Goal: Navigation & Orientation: Find specific page/section

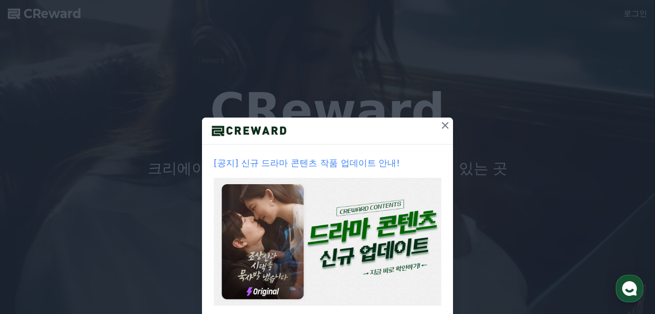
scroll to position [53, 0]
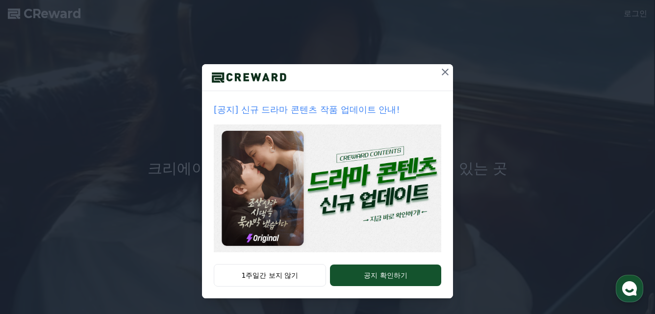
click at [446, 76] on icon at bounding box center [445, 72] width 12 height 12
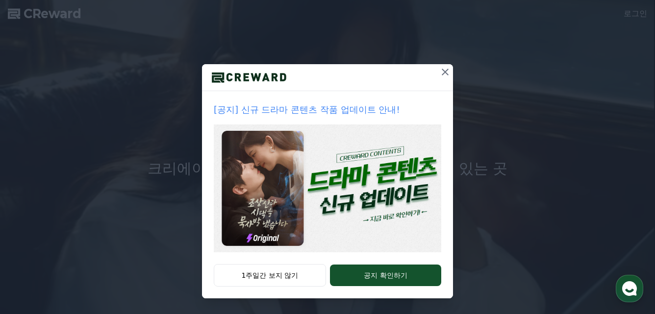
scroll to position [0, 0]
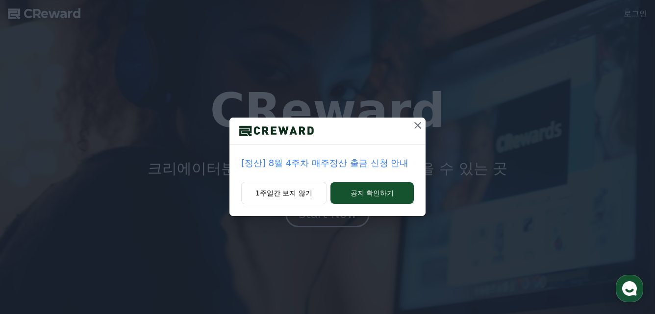
click at [414, 126] on icon at bounding box center [418, 126] width 12 height 12
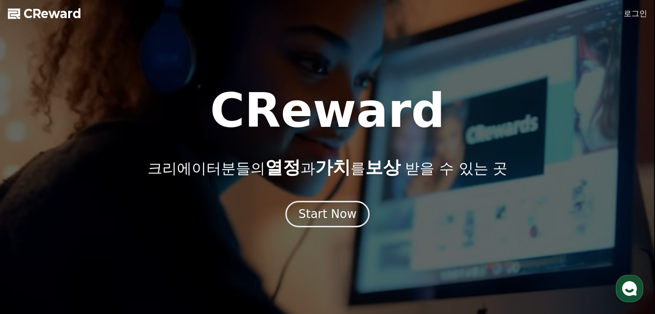
click at [633, 14] on link "로그인" at bounding box center [636, 14] width 24 height 12
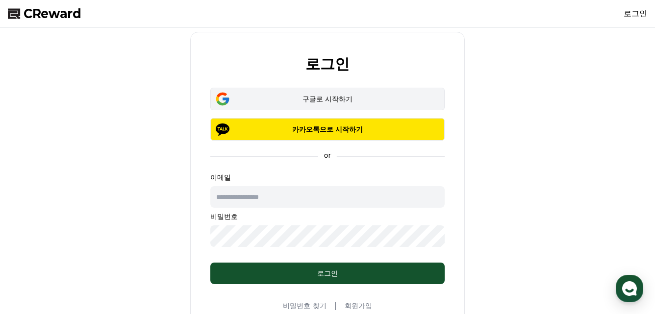
click at [379, 104] on button "구글로 시작하기" at bounding box center [327, 99] width 234 height 23
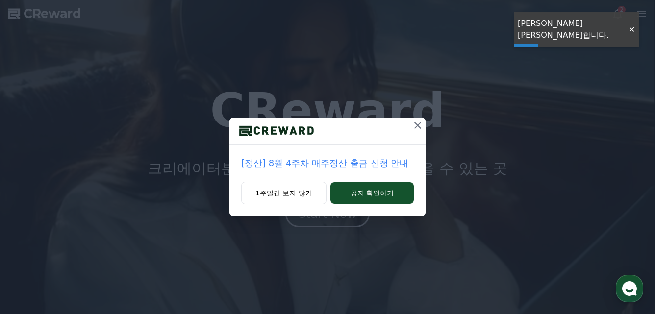
click at [416, 126] on icon at bounding box center [418, 126] width 12 height 12
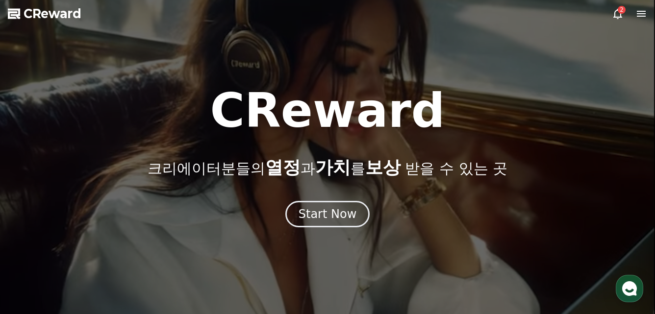
click at [620, 17] on icon at bounding box center [617, 14] width 9 height 10
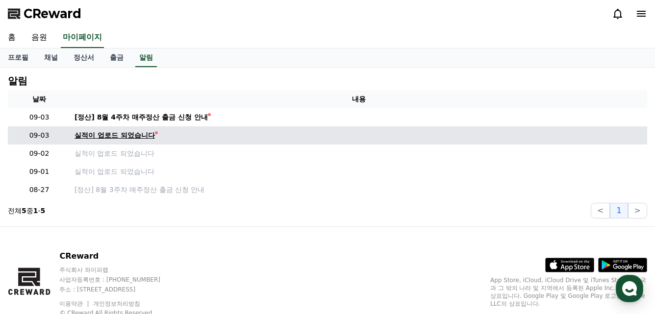
click at [123, 135] on div "실적이 업로드 되었습니다" at bounding box center [115, 135] width 80 height 10
